Goal: Task Accomplishment & Management: Use online tool/utility

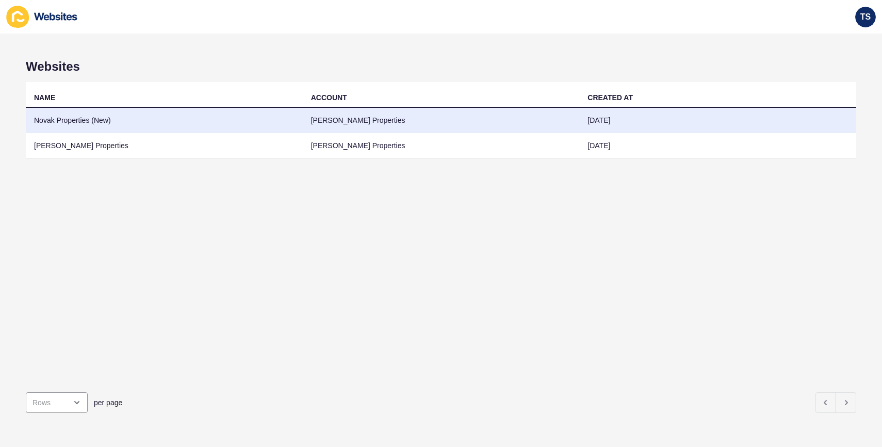
click at [138, 125] on td "Novak Properties (New)" at bounding box center [164, 120] width 277 height 25
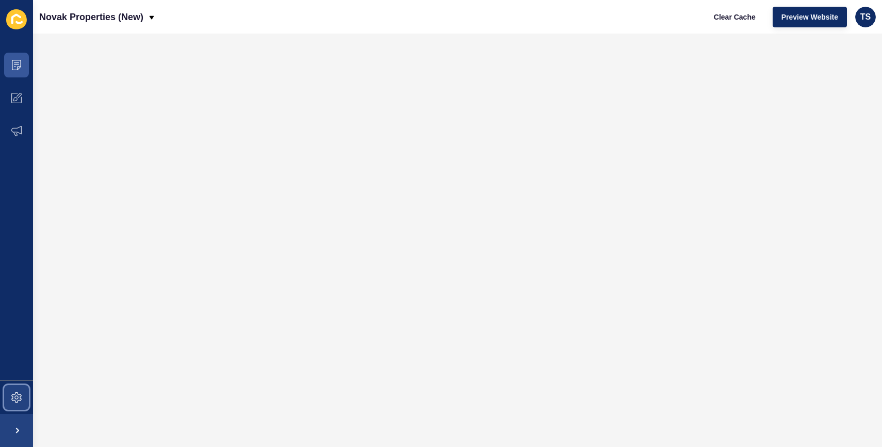
click at [14, 400] on icon at bounding box center [16, 397] width 10 height 10
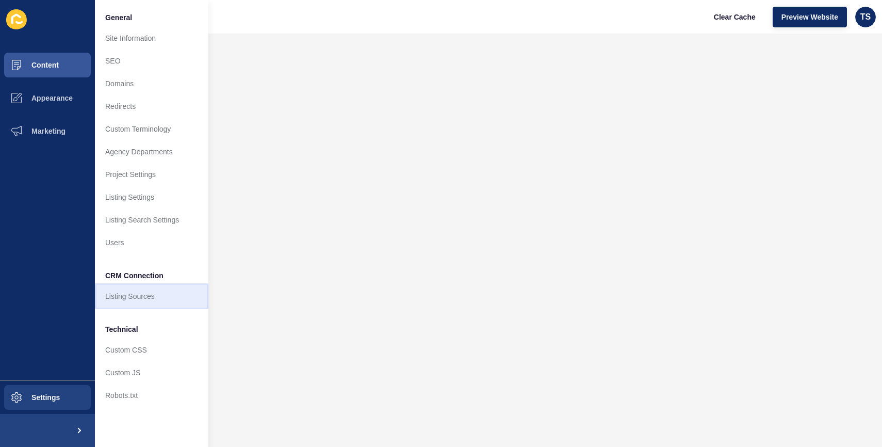
click at [143, 294] on link "Listing Sources" at bounding box center [151, 296] width 113 height 23
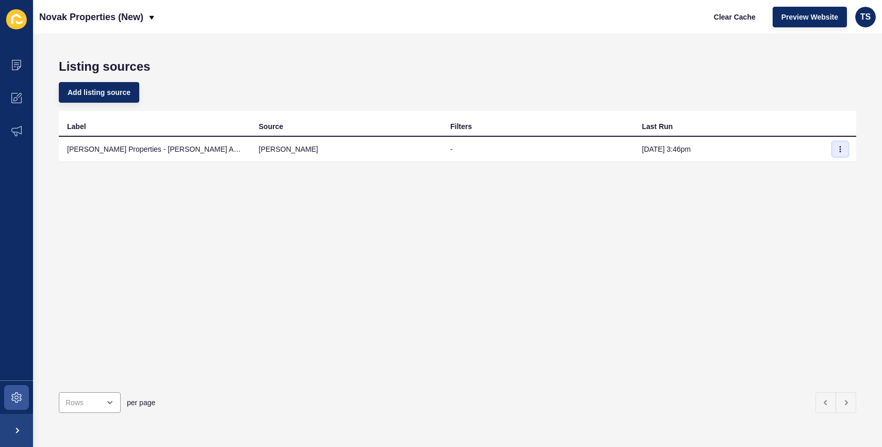
click at [834, 147] on button "button" at bounding box center [840, 149] width 15 height 14
click at [816, 166] on link "Sync now" at bounding box center [812, 169] width 72 height 23
click at [839, 151] on icon "button" at bounding box center [840, 149] width 6 height 6
click at [814, 174] on link "Sync now" at bounding box center [812, 169] width 72 height 23
click at [841, 151] on icon "button" at bounding box center [840, 149] width 1 height 5
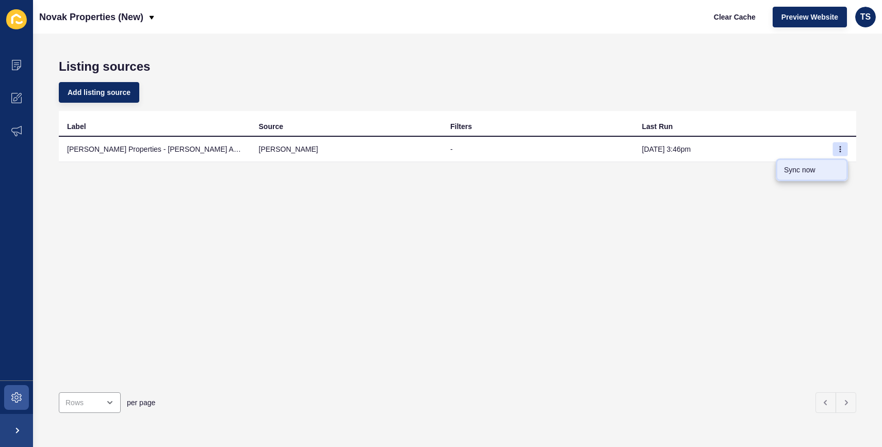
click at [816, 169] on link "Sync now" at bounding box center [812, 169] width 72 height 23
click at [841, 150] on icon "button" at bounding box center [840, 149] width 6 height 6
click at [797, 177] on link "Sync now" at bounding box center [812, 169] width 72 height 23
click at [843, 146] on icon "button" at bounding box center [840, 149] width 6 height 6
click at [788, 174] on link "Sync now" at bounding box center [812, 169] width 72 height 23
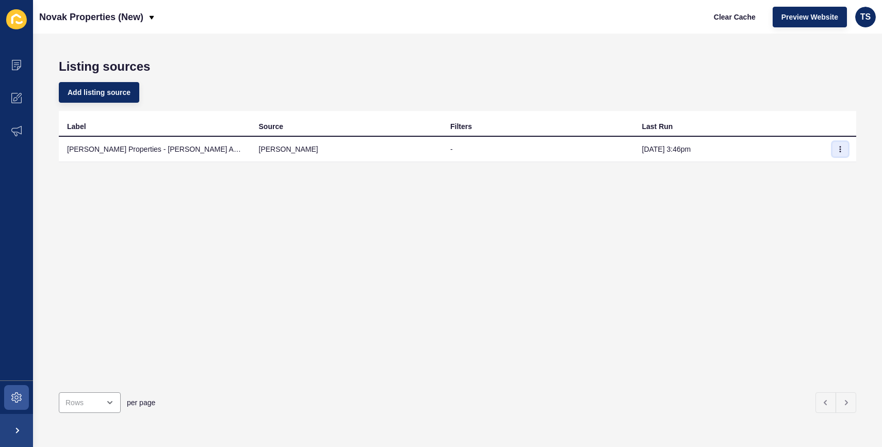
click at [841, 153] on button "button" at bounding box center [840, 149] width 15 height 14
click at [803, 175] on link "Sync now" at bounding box center [812, 169] width 72 height 23
click at [838, 150] on icon "button" at bounding box center [840, 149] width 6 height 6
click at [812, 168] on link "Sync now" at bounding box center [812, 169] width 72 height 23
click at [836, 149] on button "button" at bounding box center [840, 149] width 15 height 14
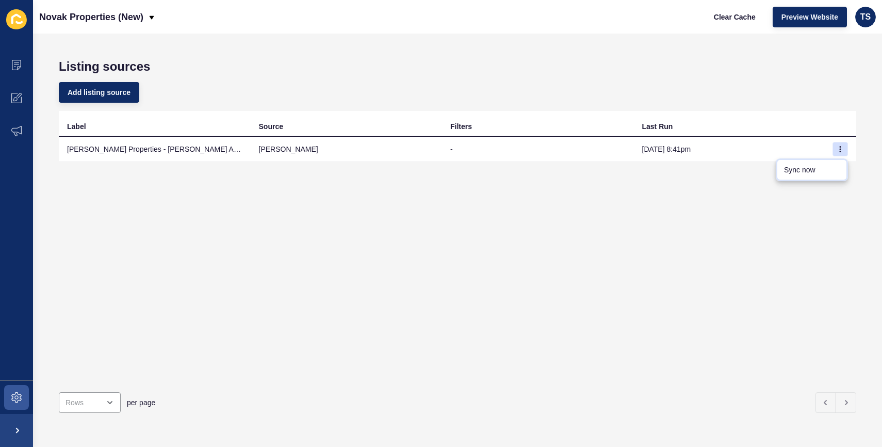
click at [792, 171] on link "Sync now" at bounding box center [812, 169] width 72 height 23
click at [838, 149] on icon "button" at bounding box center [840, 149] width 6 height 6
click at [786, 175] on link "Sync now" at bounding box center [812, 169] width 72 height 23
click at [838, 150] on icon "button" at bounding box center [840, 149] width 6 height 6
click at [798, 172] on link "Sync now" at bounding box center [812, 169] width 72 height 23
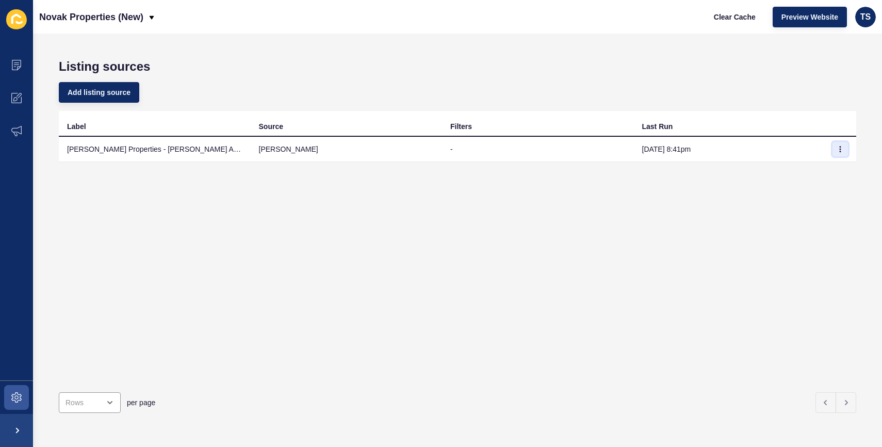
click at [841, 149] on icon "button" at bounding box center [840, 149] width 6 height 6
click at [805, 166] on link "Sync now" at bounding box center [812, 169] width 72 height 23
click at [842, 150] on icon "button" at bounding box center [840, 149] width 6 height 6
click at [795, 176] on link "Sync now" at bounding box center [812, 169] width 72 height 23
click at [839, 151] on icon "button" at bounding box center [840, 149] width 6 height 6
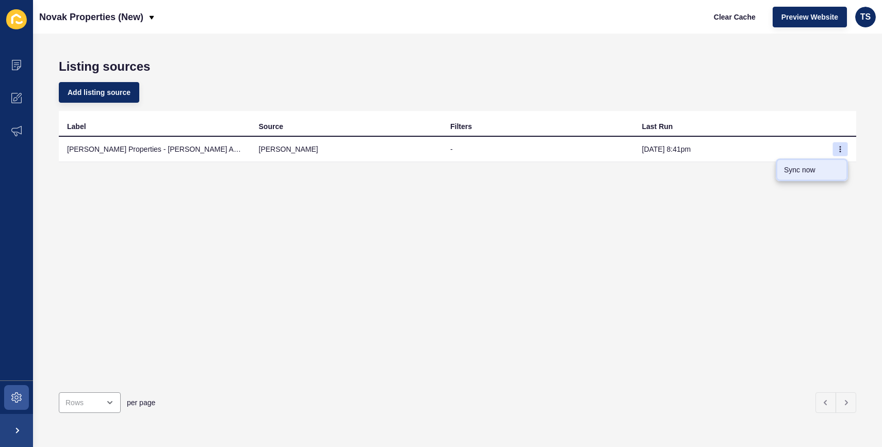
click at [791, 175] on link "Sync now" at bounding box center [812, 169] width 72 height 23
click at [837, 150] on icon "button" at bounding box center [840, 149] width 6 height 6
click at [790, 176] on link "Sync now" at bounding box center [812, 169] width 72 height 23
click at [841, 149] on icon "button" at bounding box center [840, 149] width 6 height 6
click at [792, 173] on link "Sync now" at bounding box center [812, 169] width 72 height 23
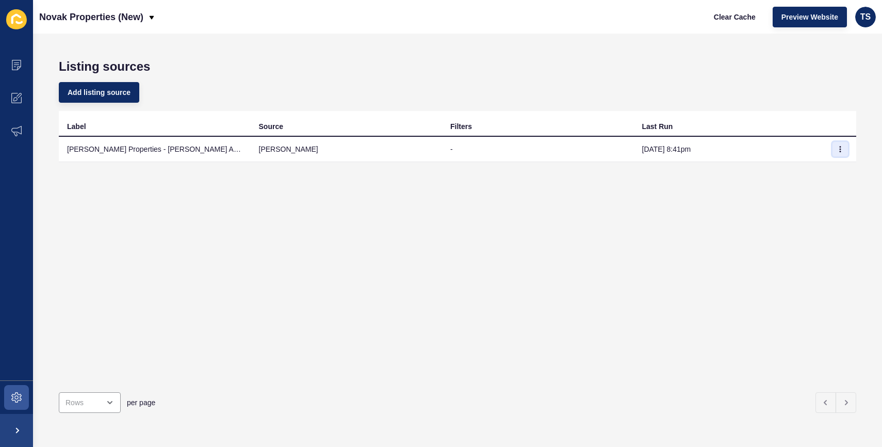
click at [841, 151] on icon "button" at bounding box center [840, 149] width 6 height 6
click at [796, 169] on link "Sync now" at bounding box center [812, 169] width 72 height 23
click at [844, 147] on button "button" at bounding box center [840, 149] width 15 height 14
click at [790, 170] on link "Sync now" at bounding box center [812, 169] width 72 height 23
click at [843, 151] on button "button" at bounding box center [840, 149] width 15 height 14
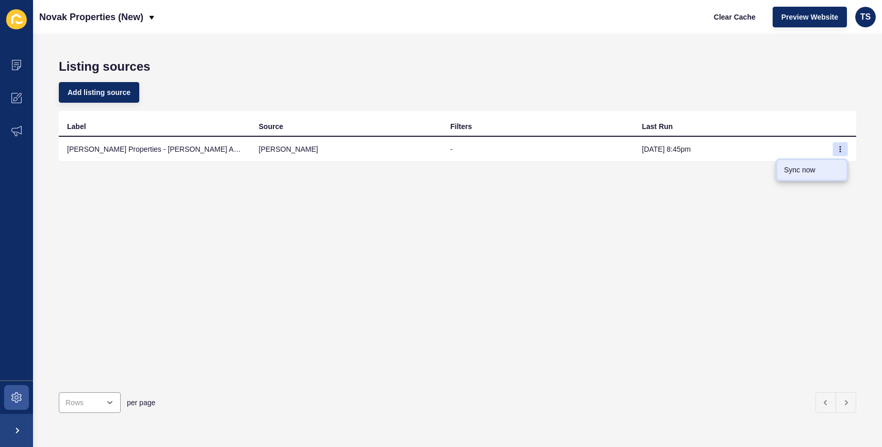
click at [800, 172] on link "Sync now" at bounding box center [812, 169] width 72 height 23
click at [837, 153] on button "button" at bounding box center [840, 149] width 15 height 14
click at [806, 175] on link "Sync now" at bounding box center [812, 169] width 72 height 23
